Goal: Task Accomplishment & Management: Manage account settings

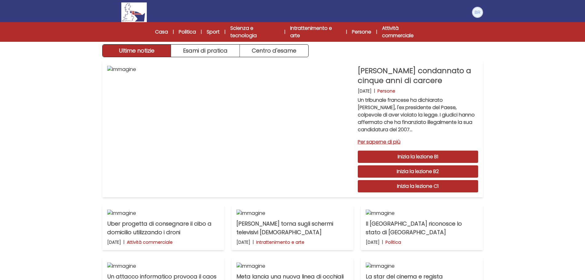
click at [477, 12] on img at bounding box center [477, 12] width 10 height 10
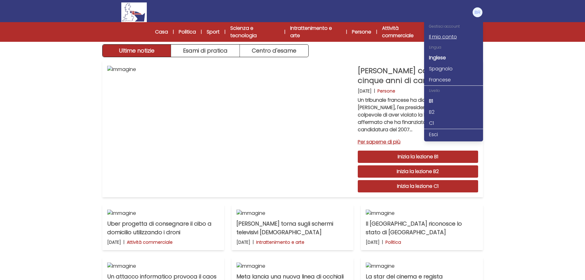
click at [450, 36] on font "Il mio conto" at bounding box center [443, 36] width 28 height 7
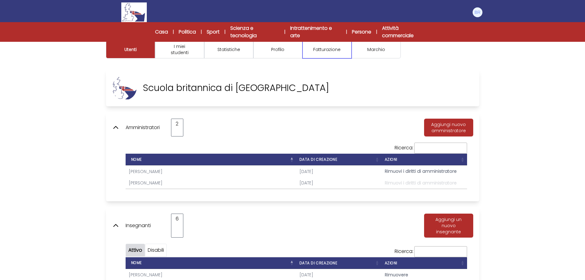
click at [325, 52] on button "Fatturazione" at bounding box center [326, 50] width 49 height 18
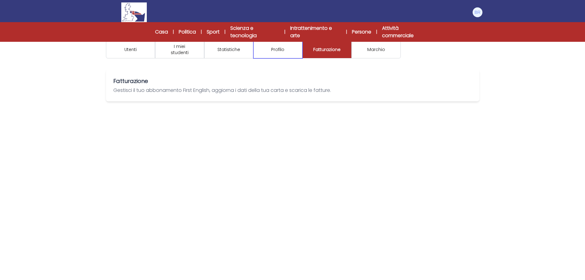
click at [278, 52] on font "Profilo" at bounding box center [277, 49] width 13 height 6
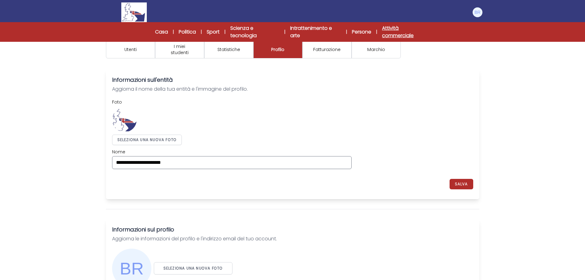
click at [394, 34] on font "Attività commerciale" at bounding box center [398, 32] width 32 height 14
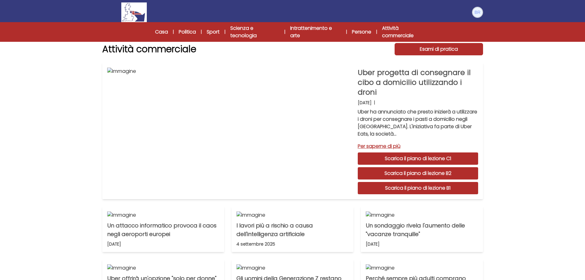
click at [482, 13] on img at bounding box center [477, 12] width 10 height 10
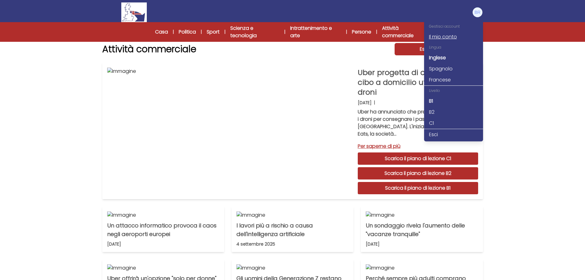
click at [438, 39] on font "Il mio conto" at bounding box center [443, 36] width 28 height 7
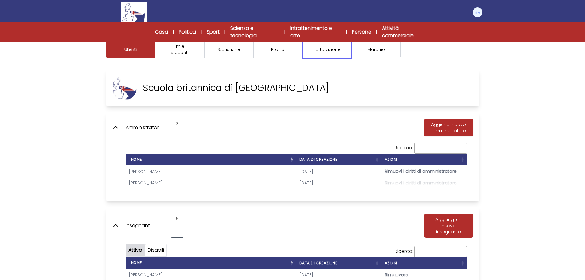
click at [323, 49] on font "Fatturazione" at bounding box center [326, 49] width 27 height 6
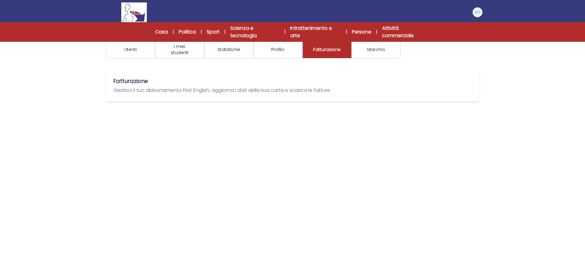
click at [316, 88] on font "Gestisci il tuo abbonamento First English, aggiorna i dati della tua carta e sc…" at bounding box center [222, 90] width 218 height 7
click at [315, 89] on font "Gestisci il tuo abbonamento First English, aggiorna i dati della tua carta e sc…" at bounding box center [222, 90] width 218 height 7
click at [137, 81] on font "Fatturazione" at bounding box center [130, 81] width 35 height 8
click at [115, 87] on font "Gestisci il tuo abbonamento First English, aggiorna i dati della tua carta e sc…" at bounding box center [222, 90] width 218 height 7
click at [258, 92] on font "Gestisci il tuo abbonamento First English, aggiorna i dati della tua carta e sc…" at bounding box center [222, 90] width 218 height 7
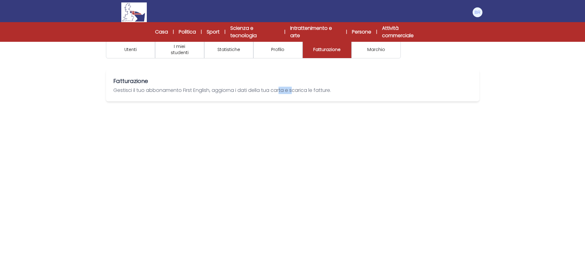
click at [258, 92] on font "Gestisci il tuo abbonamento First English, aggiorna i dati della tua carta e sc…" at bounding box center [222, 90] width 218 height 7
click at [351, 102] on div "Utenti I miei studenti Statistiche" at bounding box center [292, 174] width 585 height 280
click at [306, 87] on font "Gestisci il tuo abbonamento First English, aggiorna i dati della tua carta e sc…" at bounding box center [222, 90] width 218 height 7
click at [324, 49] on font "Fatturazione" at bounding box center [326, 49] width 27 height 6
click at [376, 51] on font "Marchio" at bounding box center [376, 49] width 18 height 6
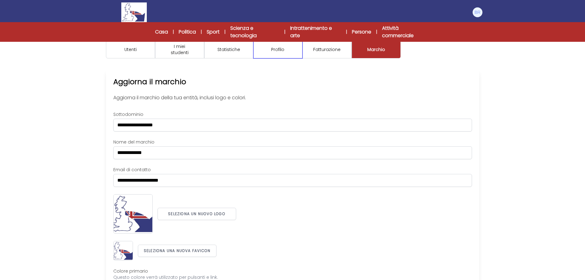
click at [278, 54] on button "Profilo" at bounding box center [277, 50] width 49 height 18
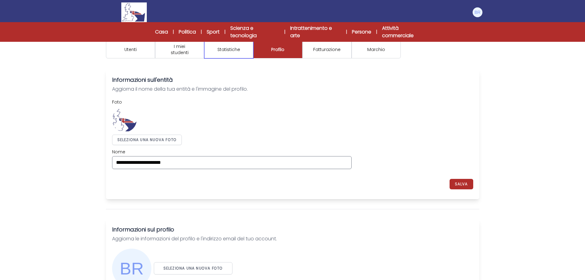
click at [221, 53] on button "Statistiche" at bounding box center [228, 50] width 49 height 18
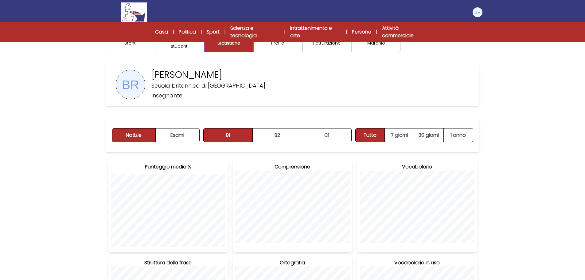
scroll to position [2, 0]
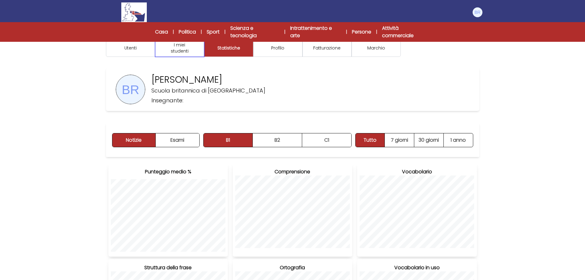
click at [178, 50] on font "I miei studenti" at bounding box center [180, 48] width 18 height 12
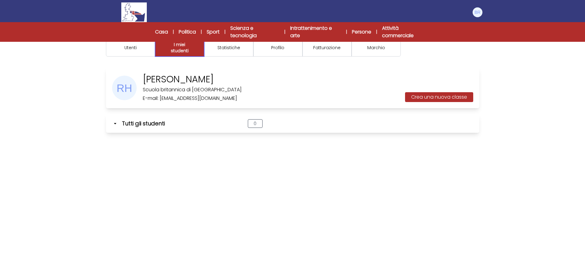
scroll to position [0, 0]
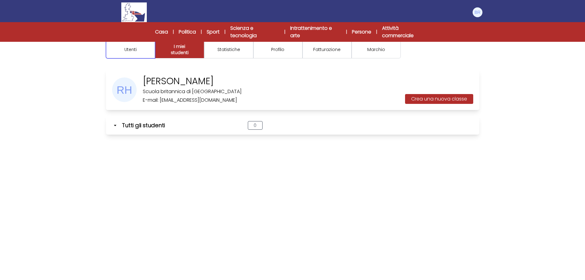
click at [129, 49] on font "Utenti" at bounding box center [130, 49] width 12 height 6
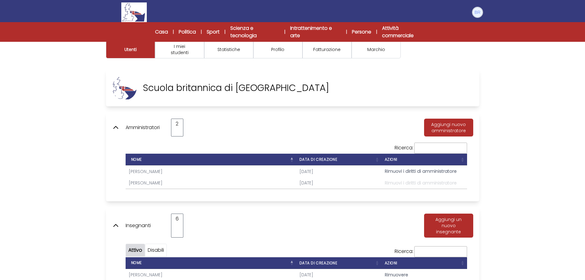
click at [476, 12] on img at bounding box center [477, 12] width 10 height 10
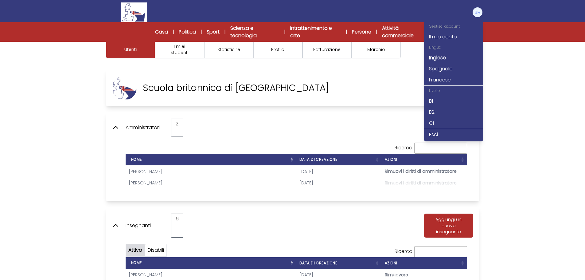
click at [440, 37] on font "Il mio conto" at bounding box center [443, 36] width 28 height 7
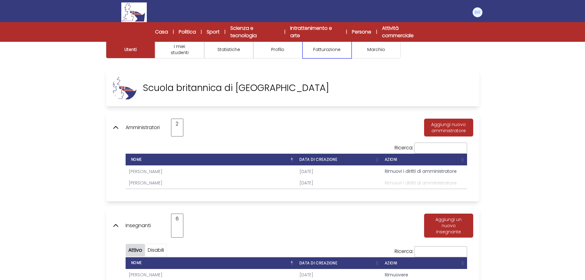
click at [325, 49] on font "Fatturazione" at bounding box center [326, 49] width 27 height 6
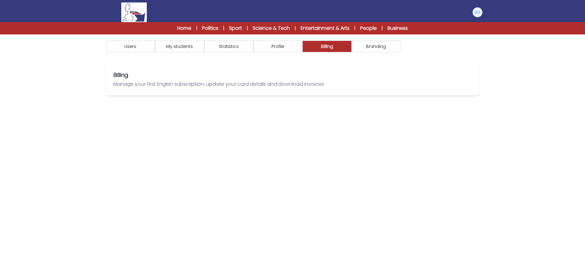
drag, startPoint x: 560, startPoint y: 212, endPoint x: 566, endPoint y: 182, distance: 29.9
click at [559, 211] on div "Users My students Statistics" at bounding box center [292, 174] width 585 height 280
click at [85, 13] on nav "Manage Account My Account Language English Español [DEMOGRAPHIC_DATA] B1 B2 C1 …" at bounding box center [292, 17] width 585 height 34
click at [282, 48] on button "Profile" at bounding box center [277, 47] width 49 height 12
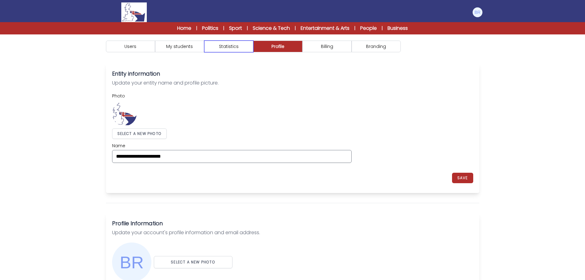
click at [223, 48] on button "Statistics" at bounding box center [228, 47] width 49 height 12
